Goal: Task Accomplishment & Management: Manage account settings

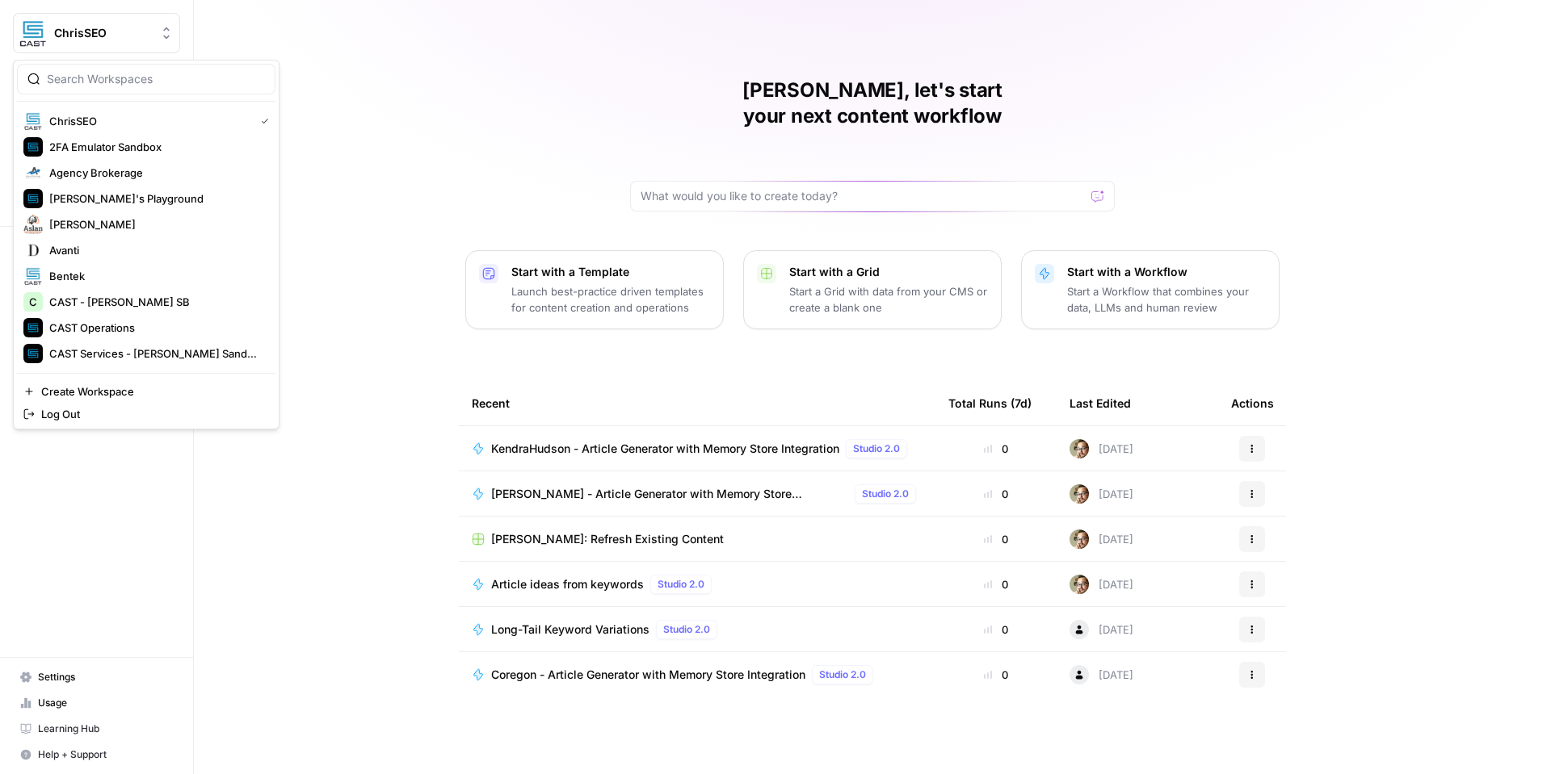
click at [111, 44] on button "ChrisSEO" at bounding box center [96, 33] width 167 height 40
click at [154, 326] on span "CAST Operations" at bounding box center [155, 328] width 213 height 16
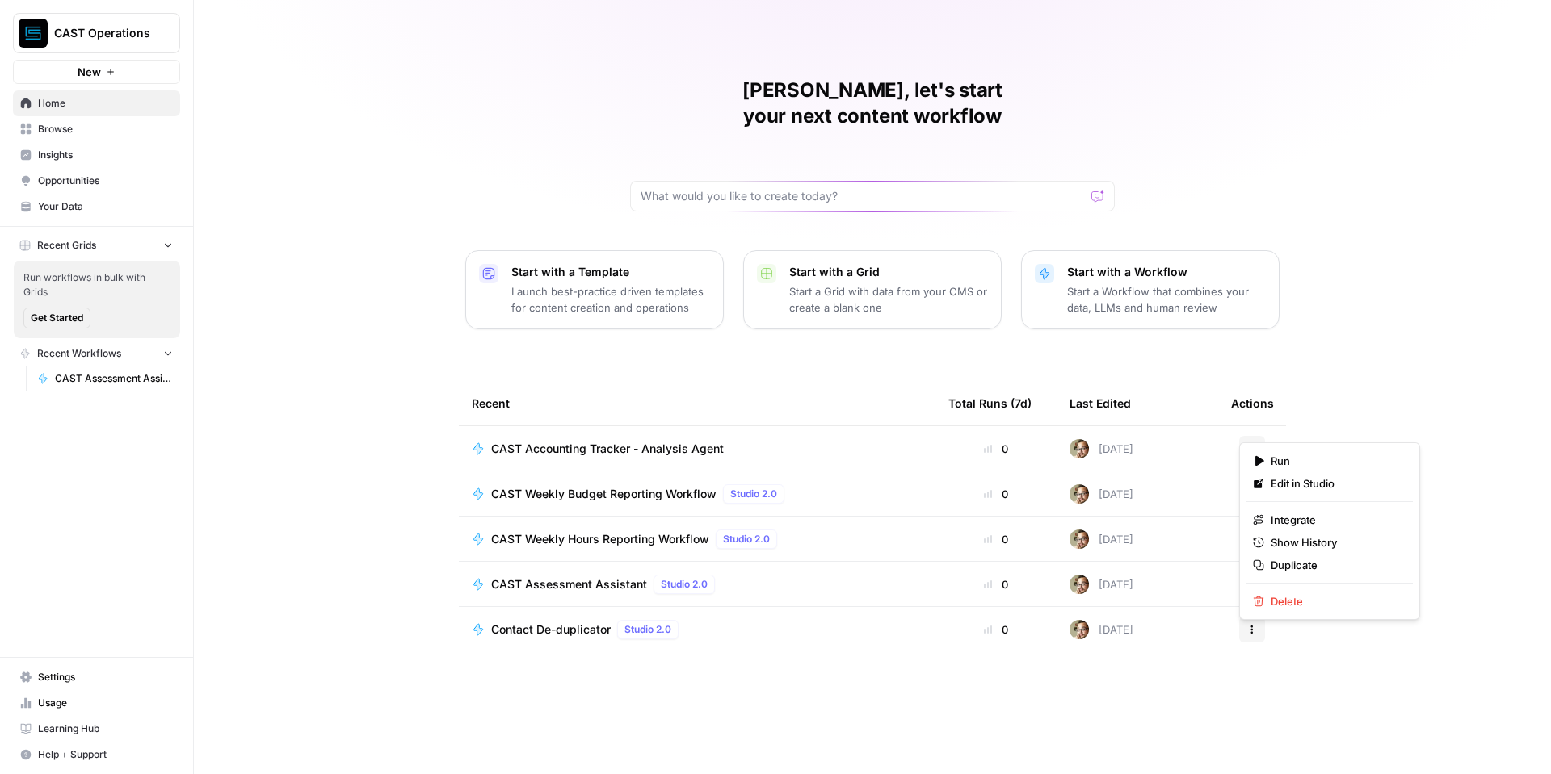
click at [1252, 444] on icon "button" at bounding box center [1252, 449] width 10 height 10
click at [1332, 392] on div "Marc, let's start your next content workflow Start with a Template Launch best-…" at bounding box center [872, 387] width 1357 height 774
click at [1253, 489] on icon "button" at bounding box center [1252, 494] width 10 height 10
click at [1256, 489] on icon "button" at bounding box center [1252, 494] width 10 height 10
click at [672, 441] on span "CAST Accounting Tracker - Analysis Agent" at bounding box center [607, 449] width 233 height 16
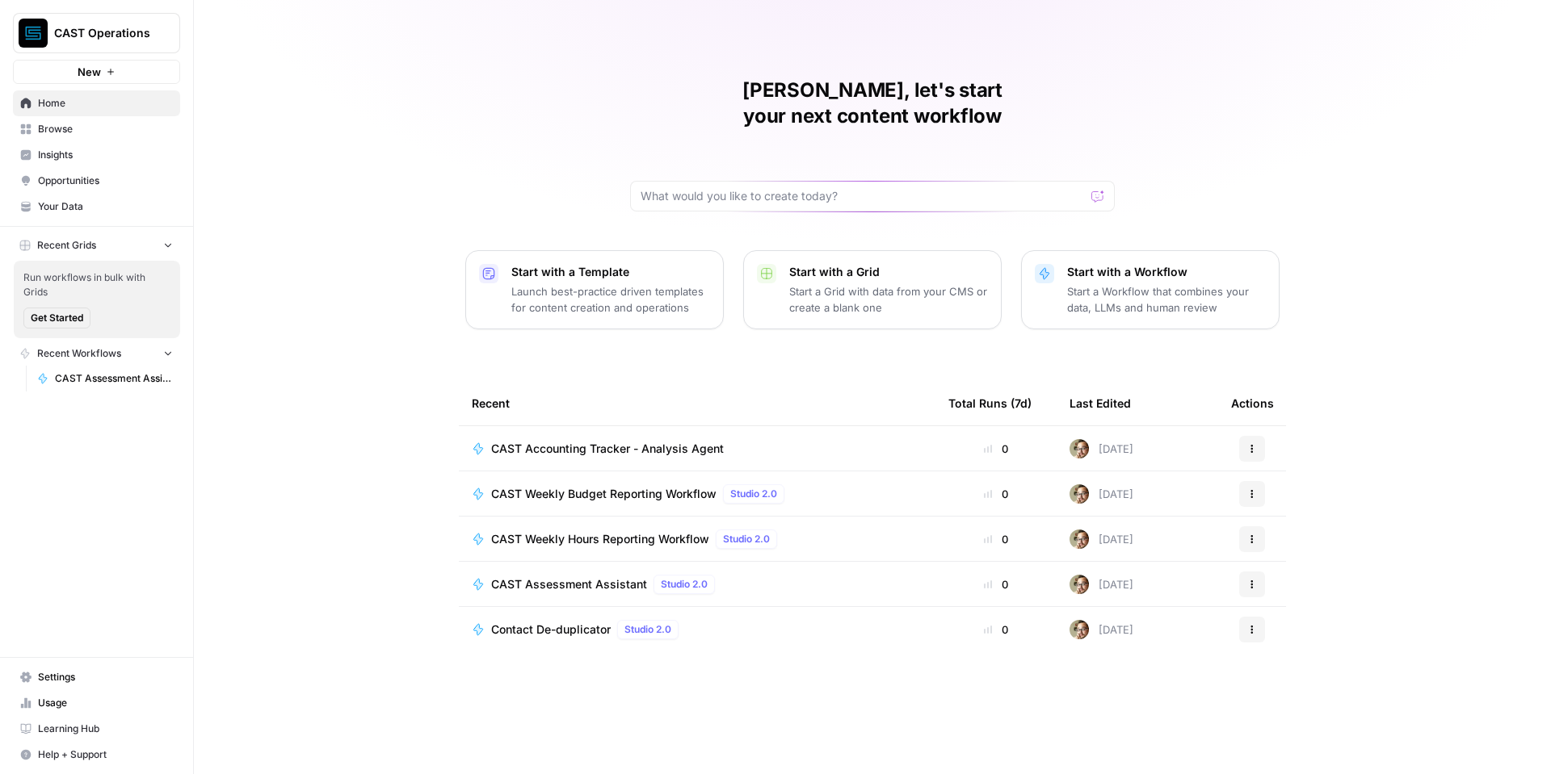
click at [655, 486] on span "CAST Weekly Budget Reporting Workflow" at bounding box center [603, 494] width 225 height 16
click at [647, 531] on span "CAST Weekly Hours Reporting Workflow" at bounding box center [600, 539] width 218 height 16
click at [617, 577] on span "CAST Assessment Assistant" at bounding box center [569, 585] width 156 height 16
click at [582, 622] on span "Contact De-duplicator" at bounding box center [551, 630] width 120 height 16
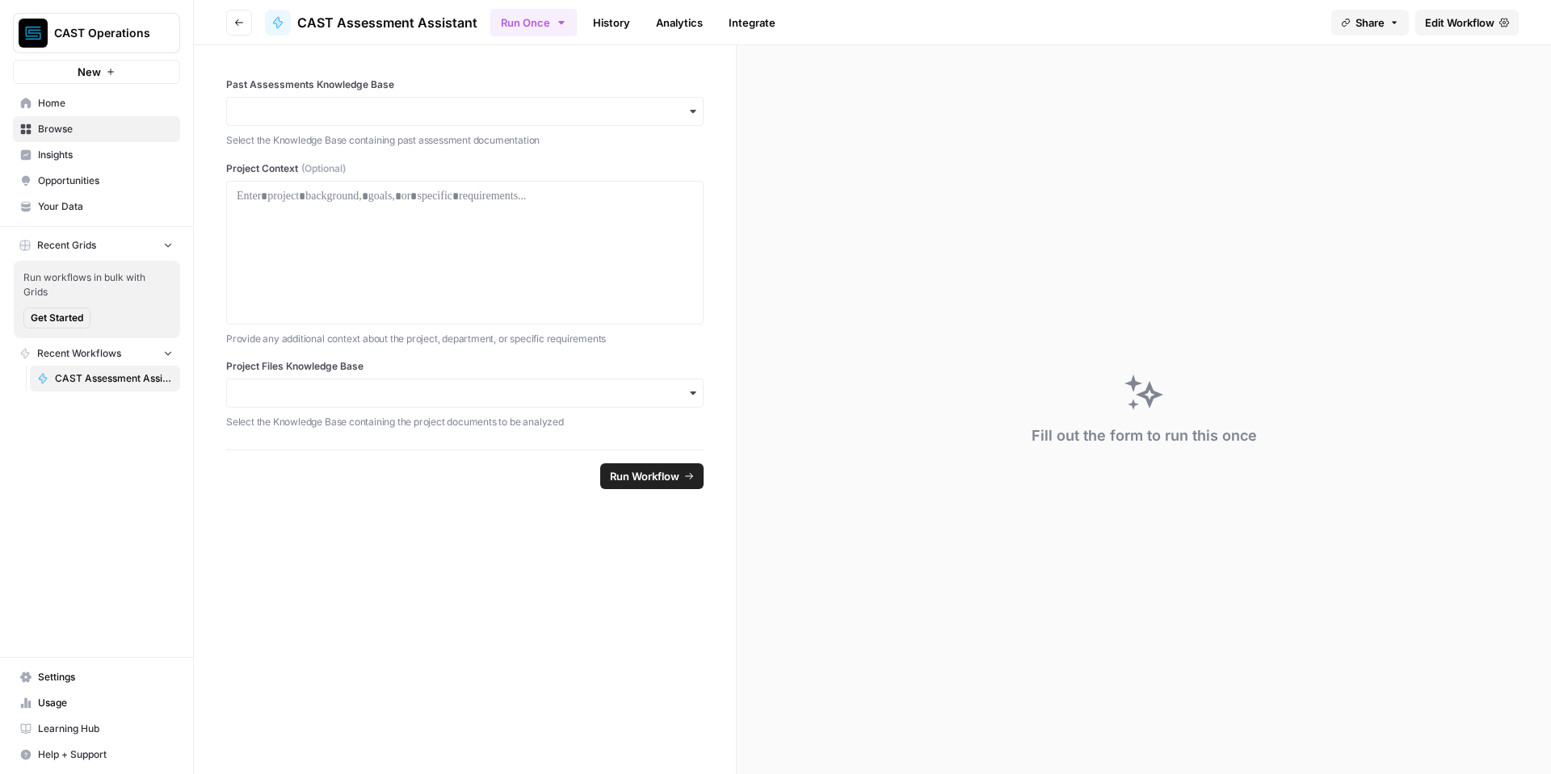
click at [546, 23] on button "Run Once" at bounding box center [533, 22] width 86 height 27
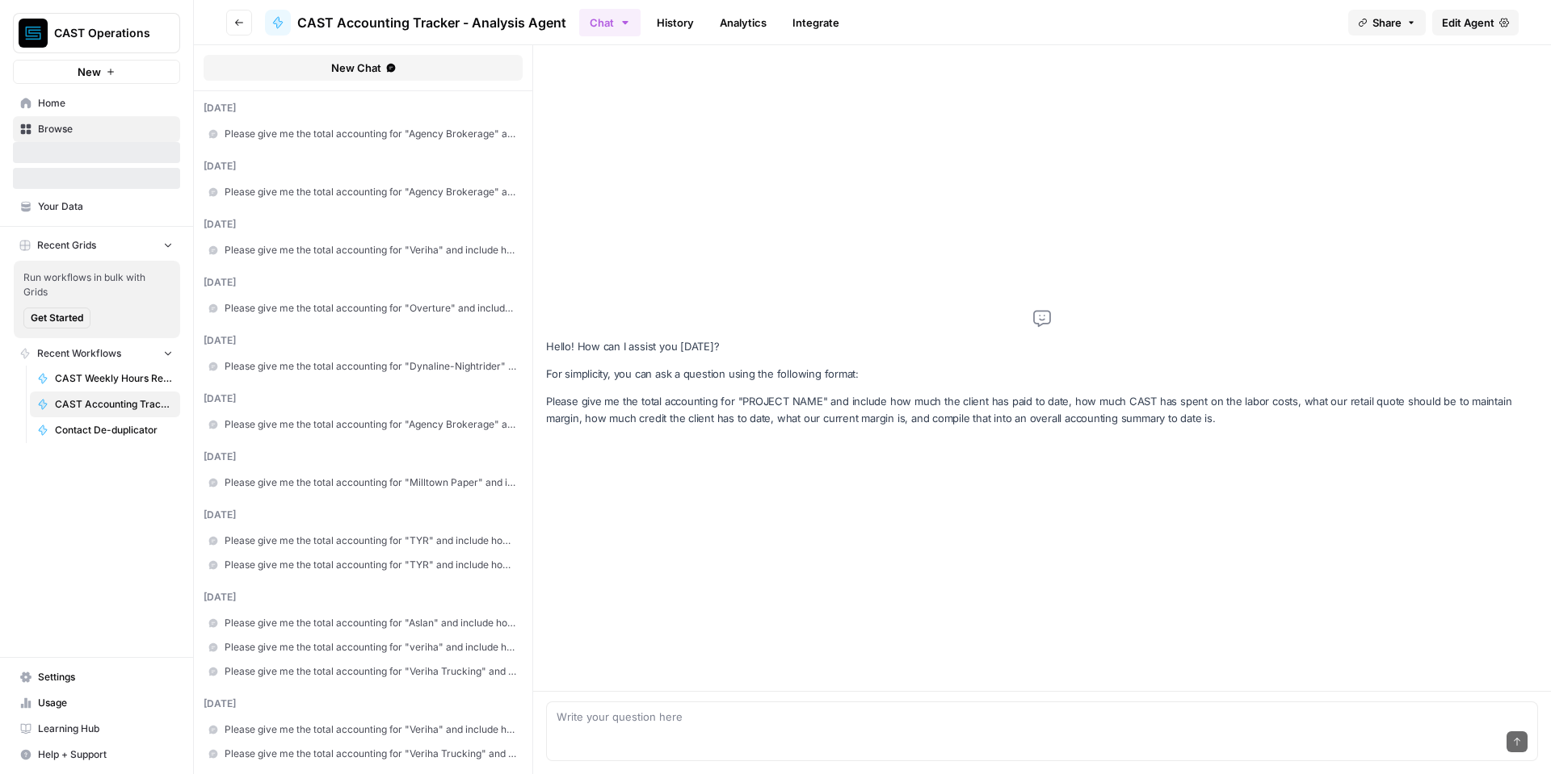
click at [1473, 21] on span "Edit Agent" at bounding box center [1467, 23] width 52 height 16
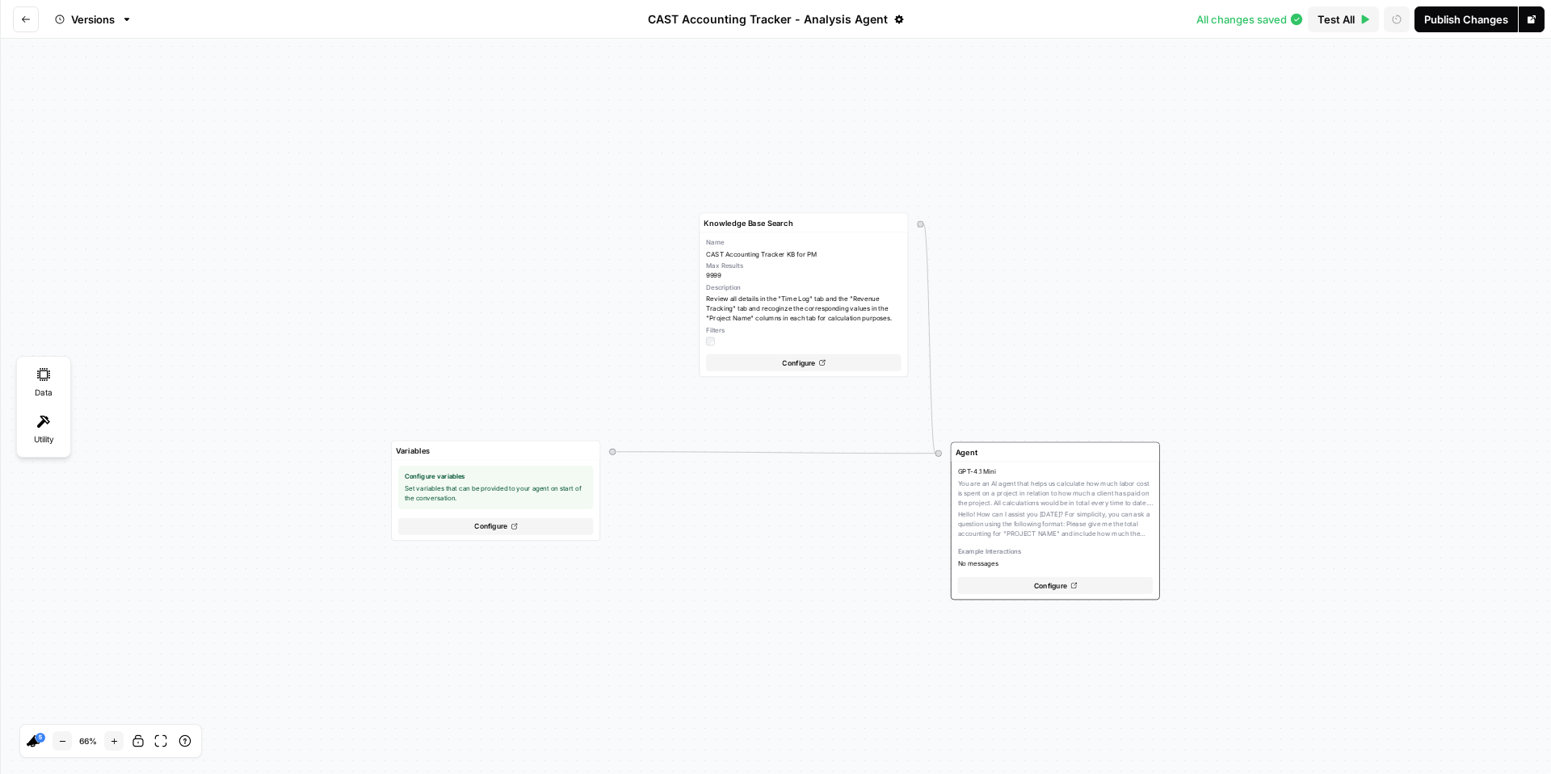
click at [27, 18] on icon "Go back" at bounding box center [26, 20] width 10 height 10
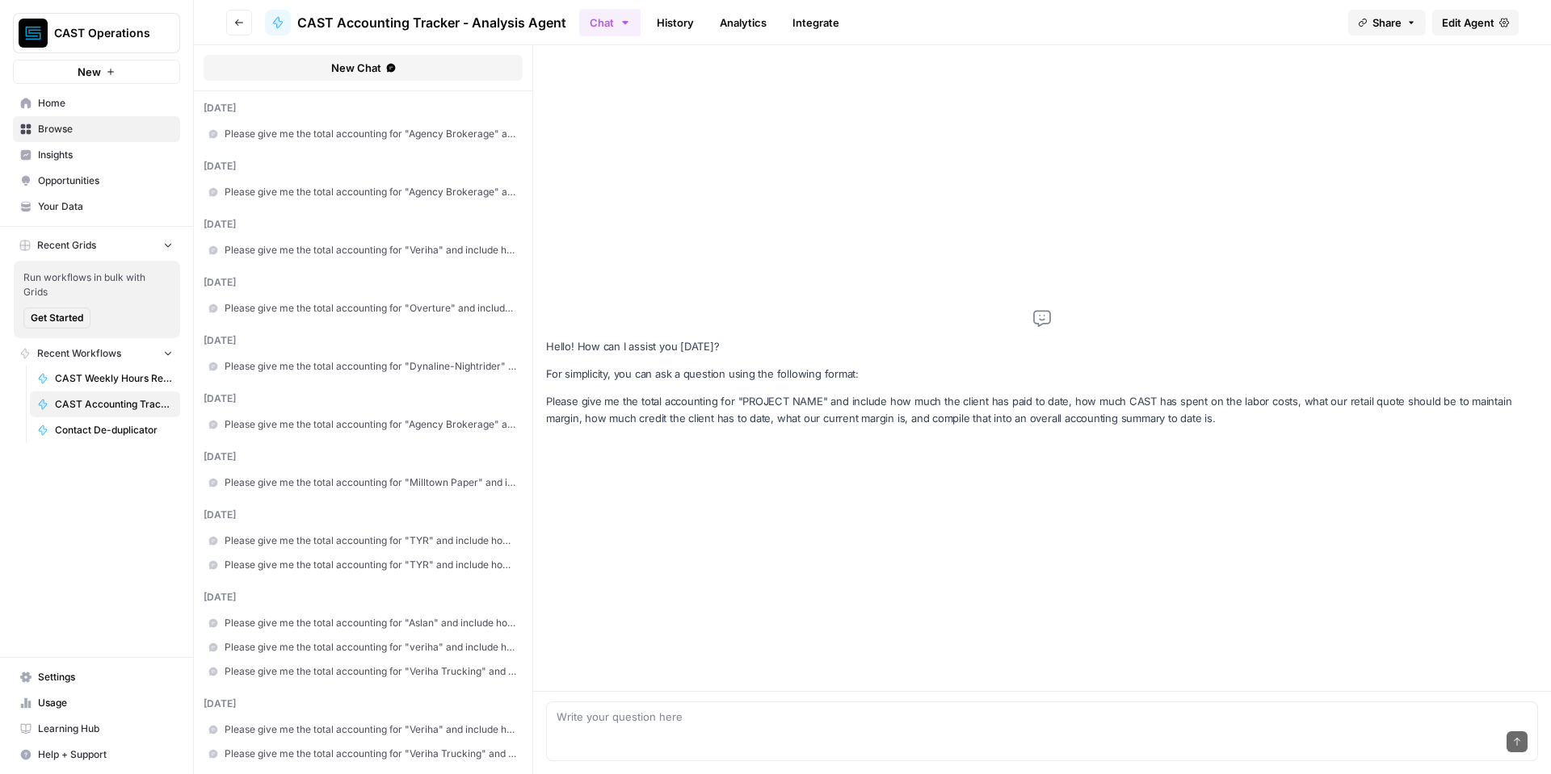
click at [1395, 19] on span "Share" at bounding box center [1386, 23] width 29 height 16
click at [1479, 19] on span "Edit Agent" at bounding box center [1467, 23] width 52 height 16
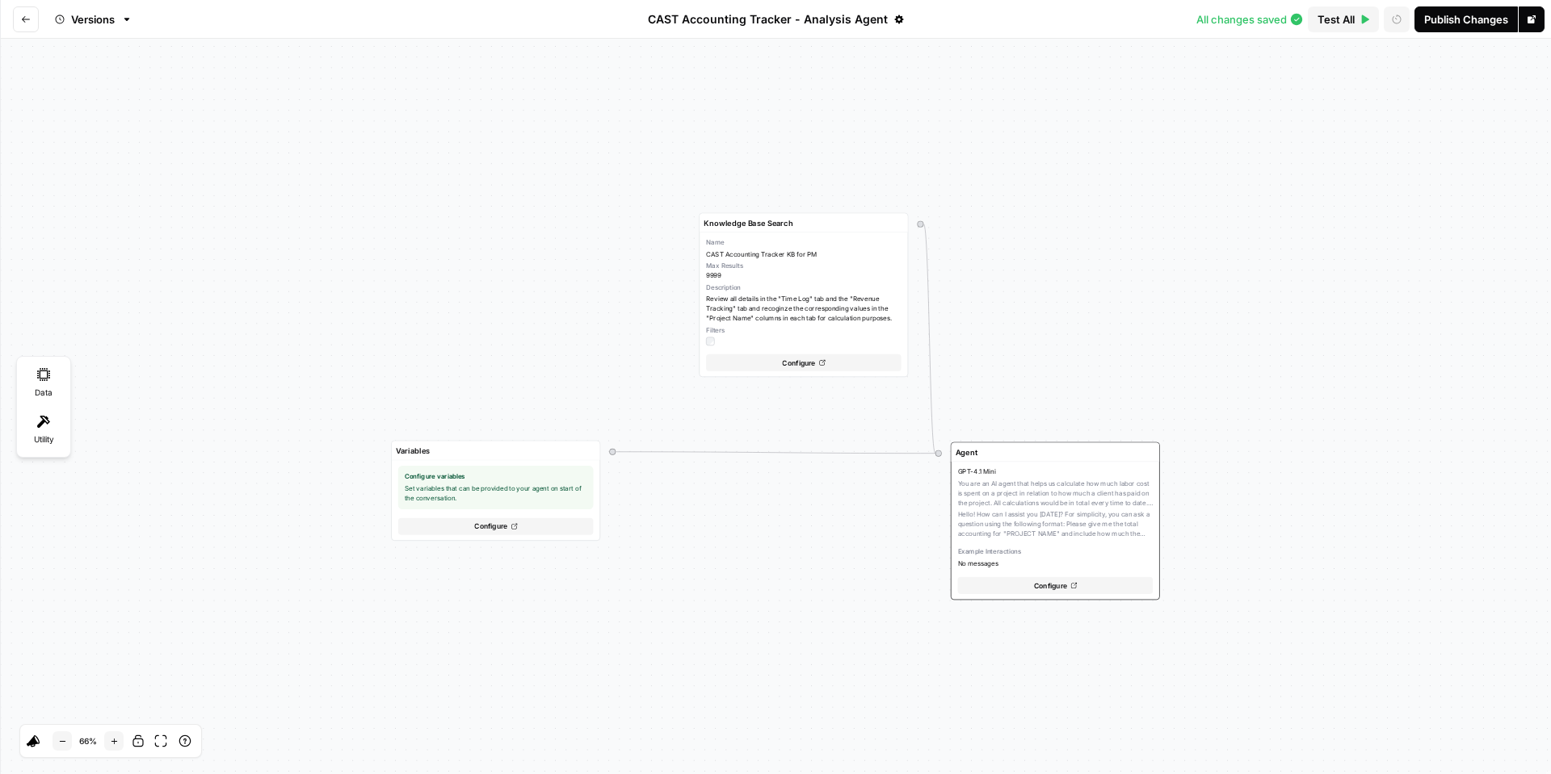
click at [18, 16] on button "Go back" at bounding box center [26, 19] width 26 height 26
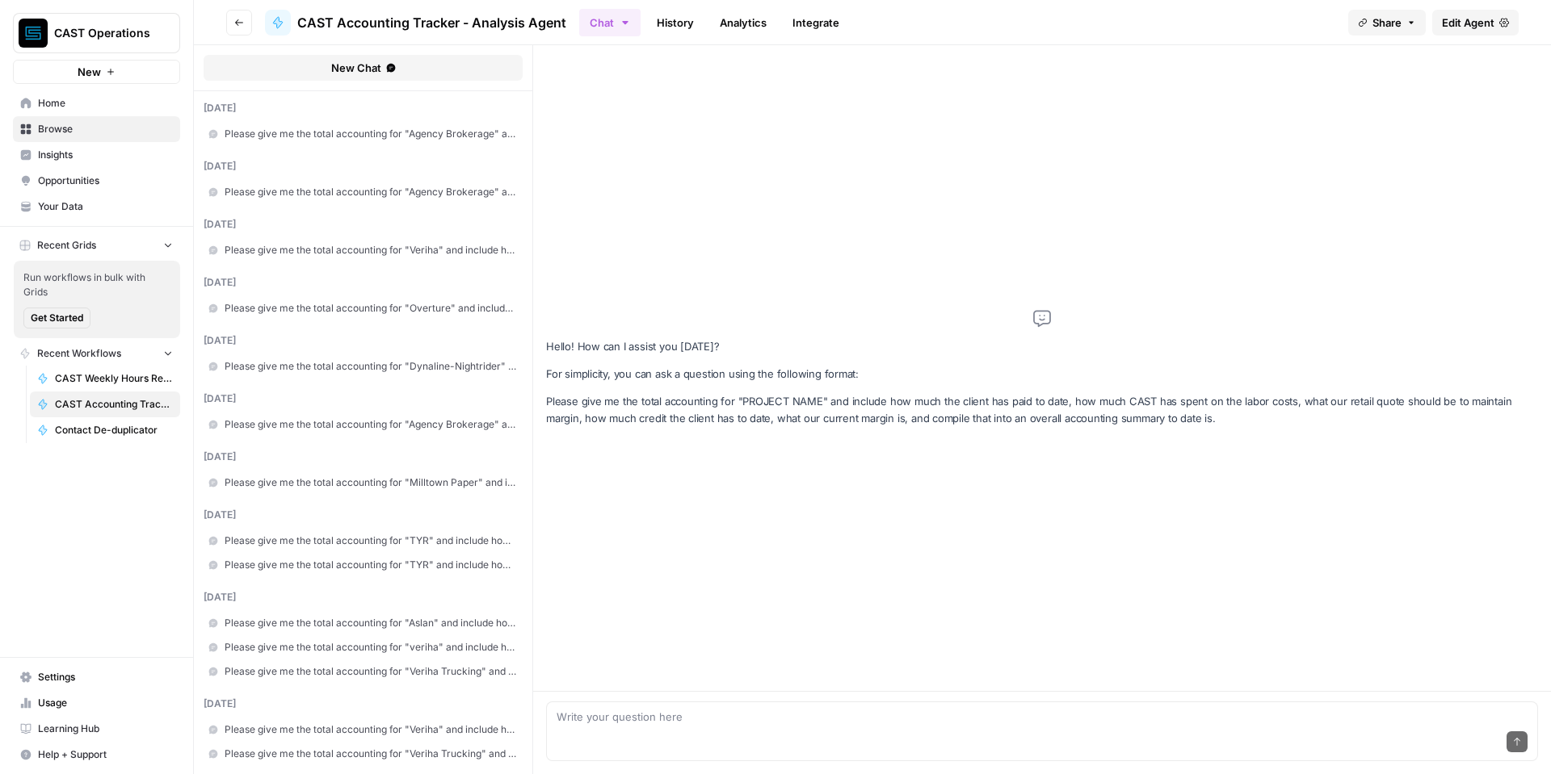
click at [623, 23] on icon "button" at bounding box center [625, 22] width 6 height 3
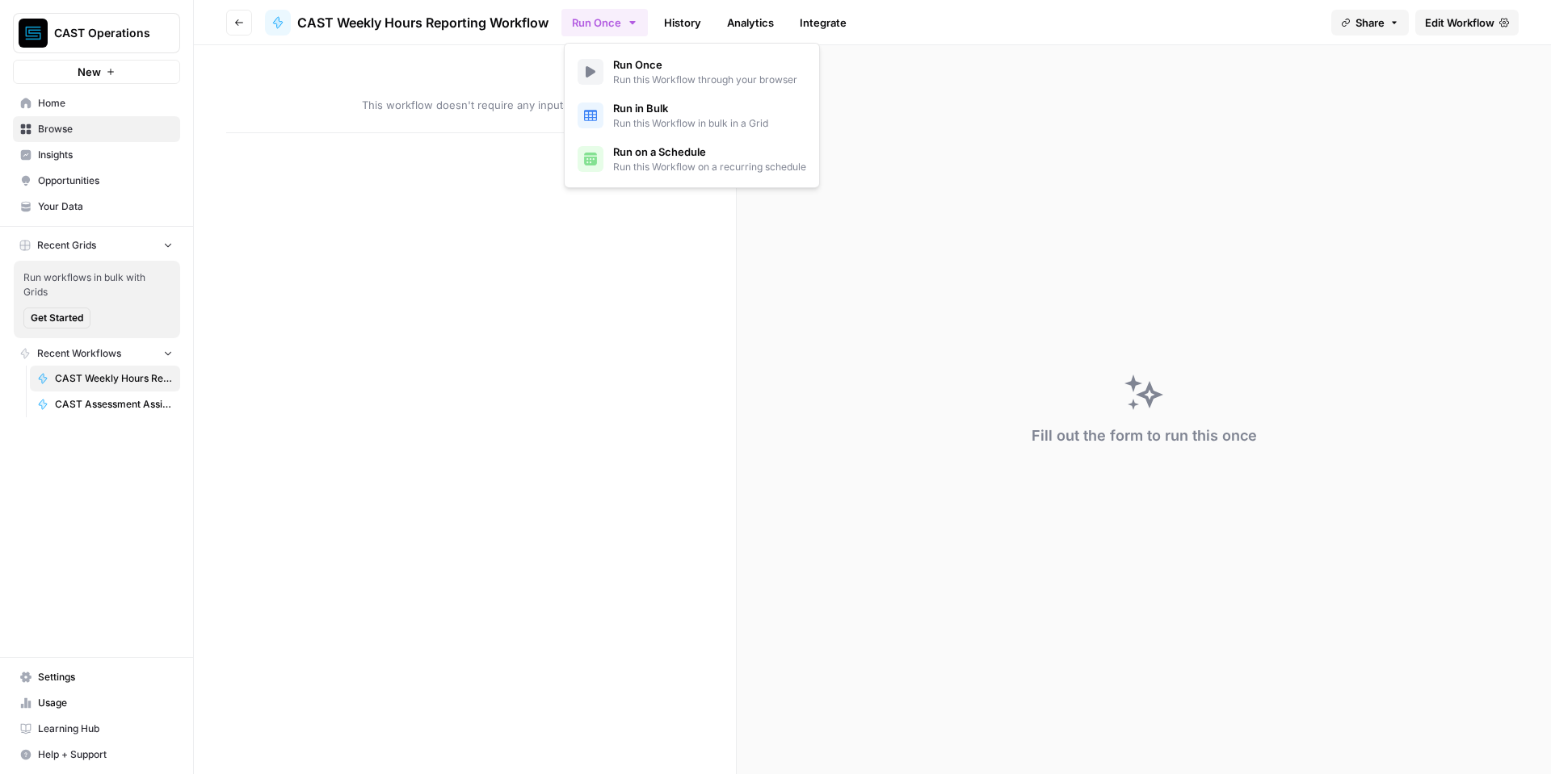
click at [630, 23] on icon "button" at bounding box center [632, 22] width 13 height 13
click at [651, 155] on span "Run on a Schedule" at bounding box center [709, 152] width 193 height 16
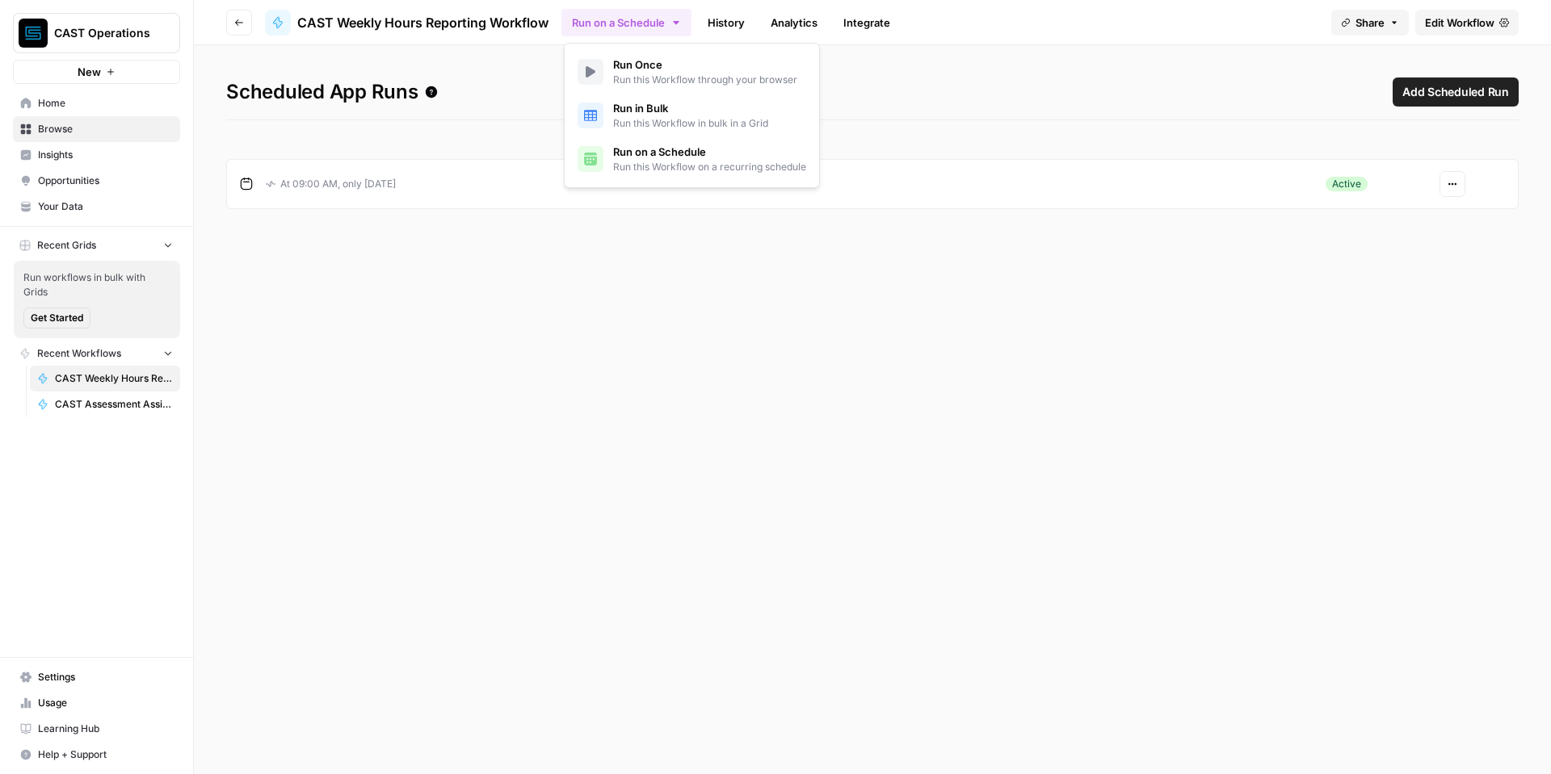
click at [1454, 185] on icon "button" at bounding box center [1452, 184] width 10 height 10
click at [1408, 225] on span "Pause" at bounding box center [1409, 222] width 69 height 16
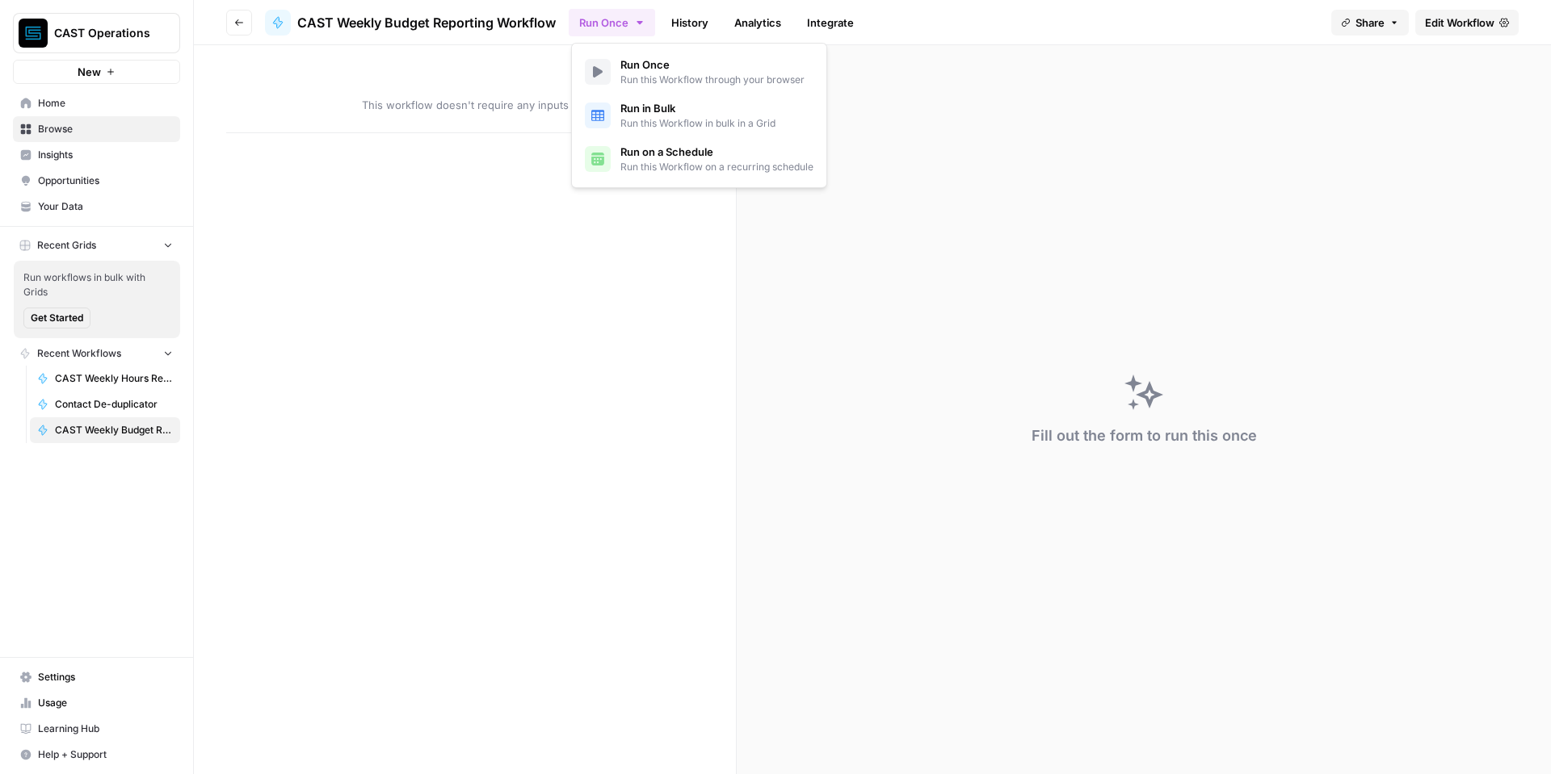
click at [639, 20] on icon "button" at bounding box center [639, 22] width 13 height 13
click at [640, 160] on span "Run this Workflow on a recurring schedule" at bounding box center [716, 167] width 193 height 15
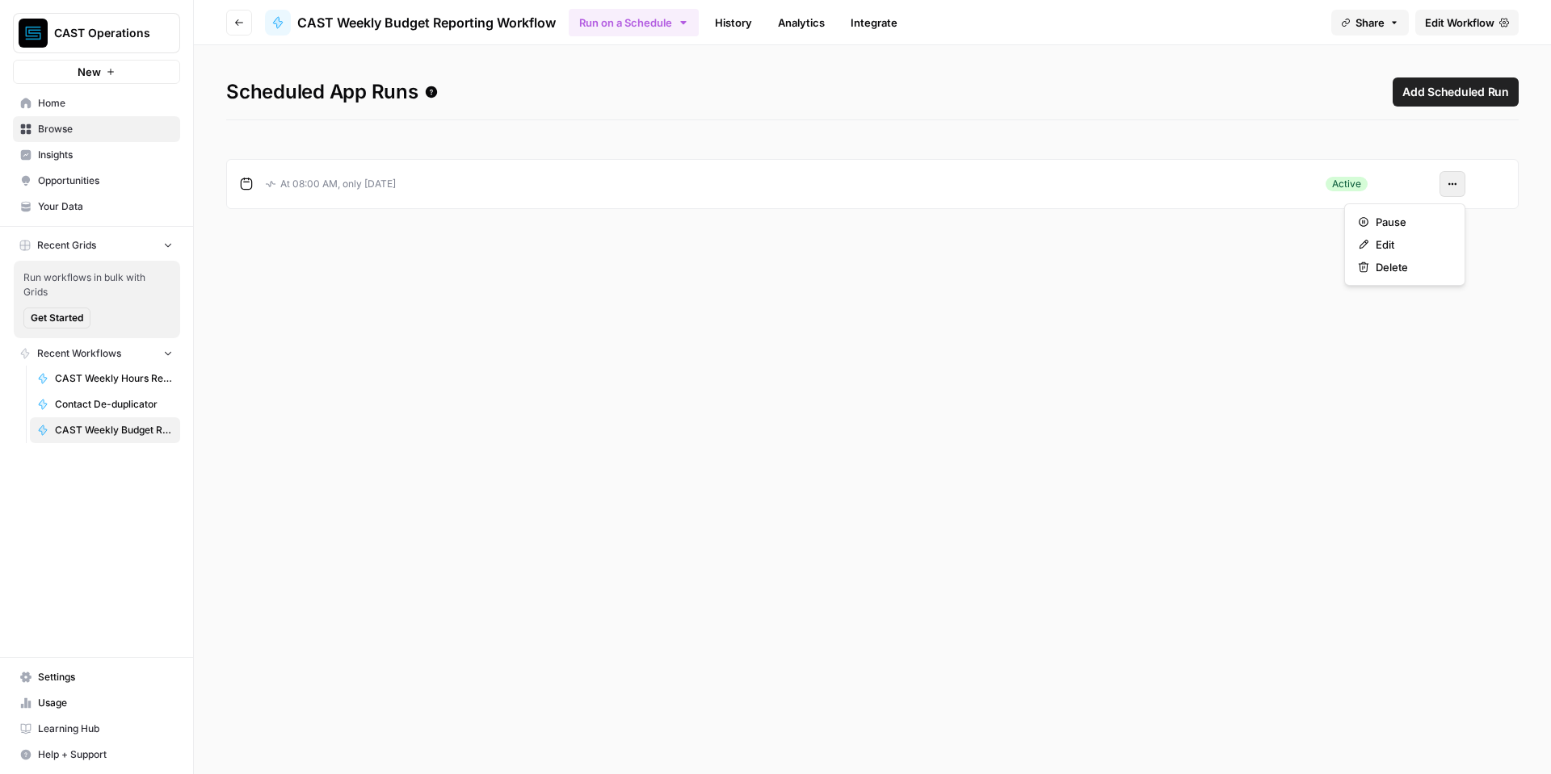
click at [1449, 184] on icon "button" at bounding box center [1449, 184] width 2 height 2
drag, startPoint x: 1412, startPoint y: 263, endPoint x: 1409, endPoint y: 218, distance: 45.3
click at [1409, 218] on div "Pause Edit Delete" at bounding box center [1404, 245] width 121 height 82
click at [1408, 219] on span "Pause" at bounding box center [1409, 222] width 69 height 16
